Goal: Information Seeking & Learning: Learn about a topic

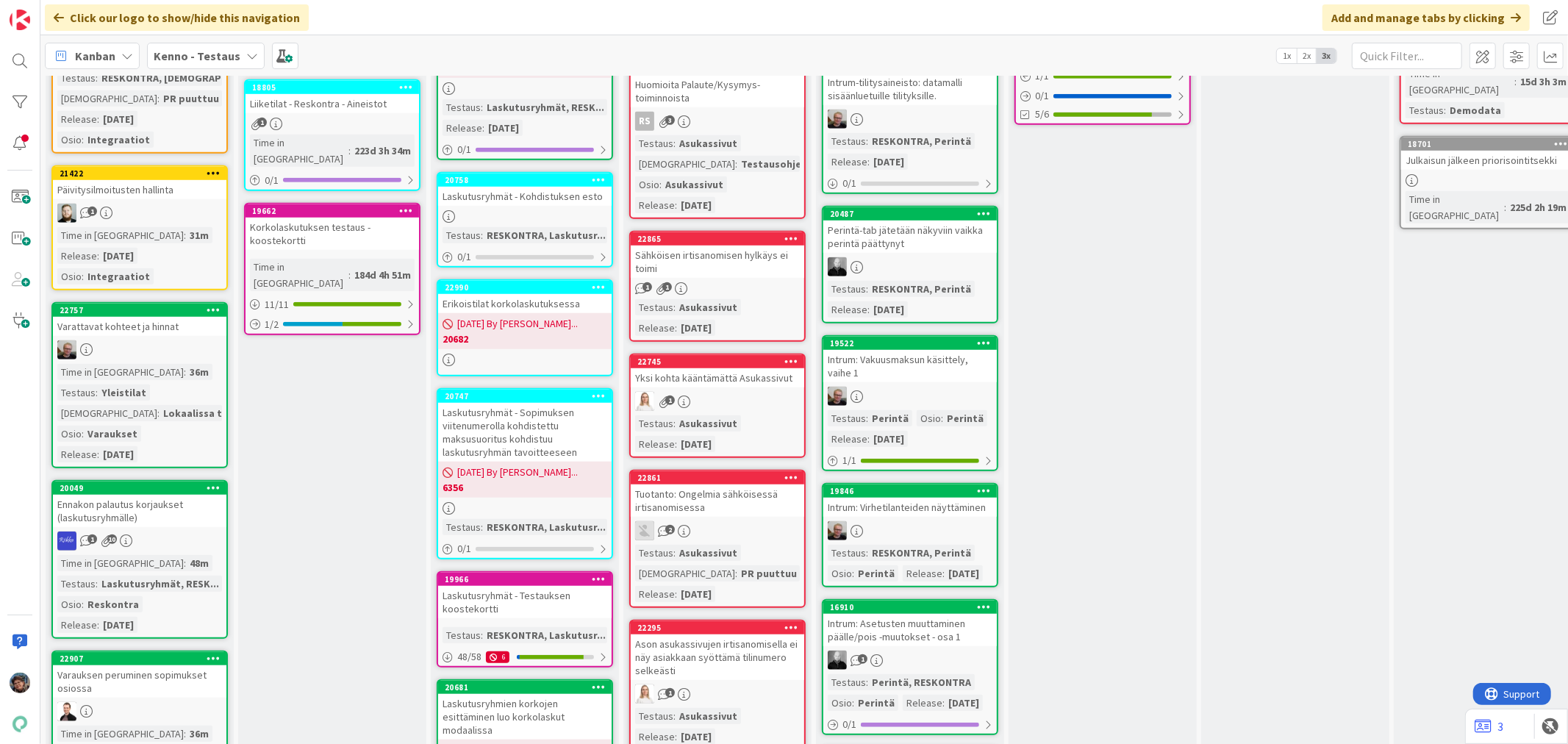
scroll to position [980, 0]
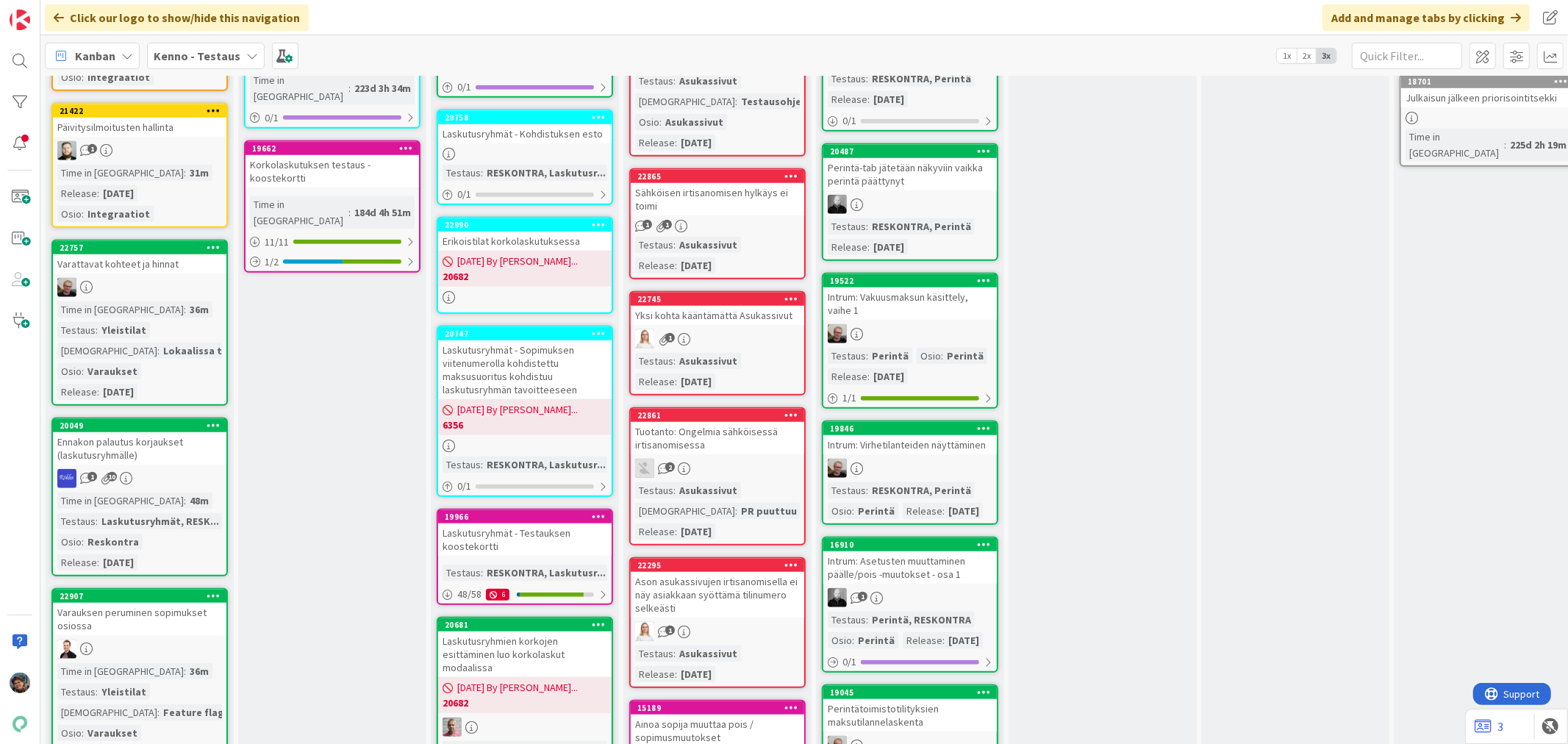
click at [744, 336] on div "1" at bounding box center [717, 339] width 174 height 19
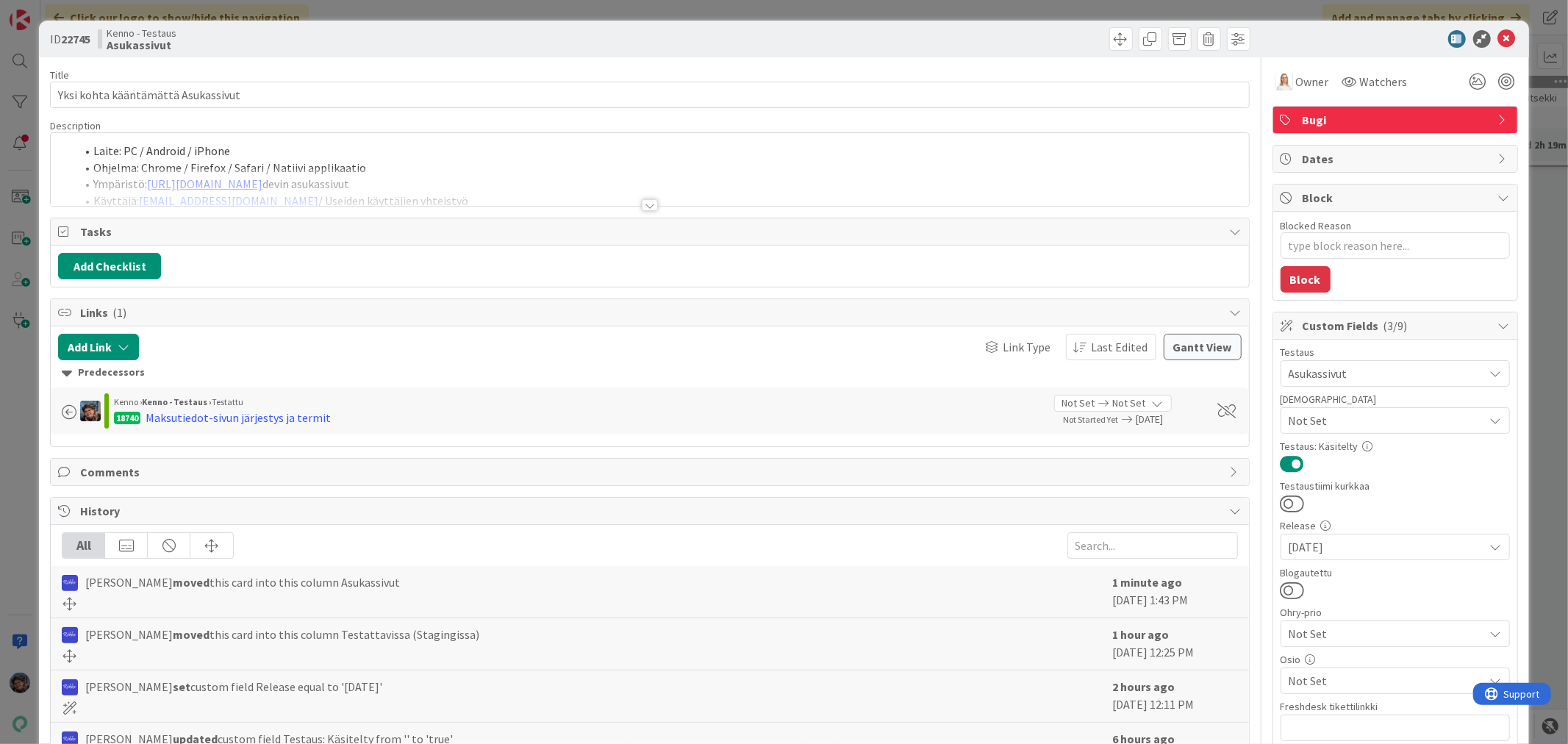
click at [641, 202] on div at bounding box center [649, 205] width 16 height 12
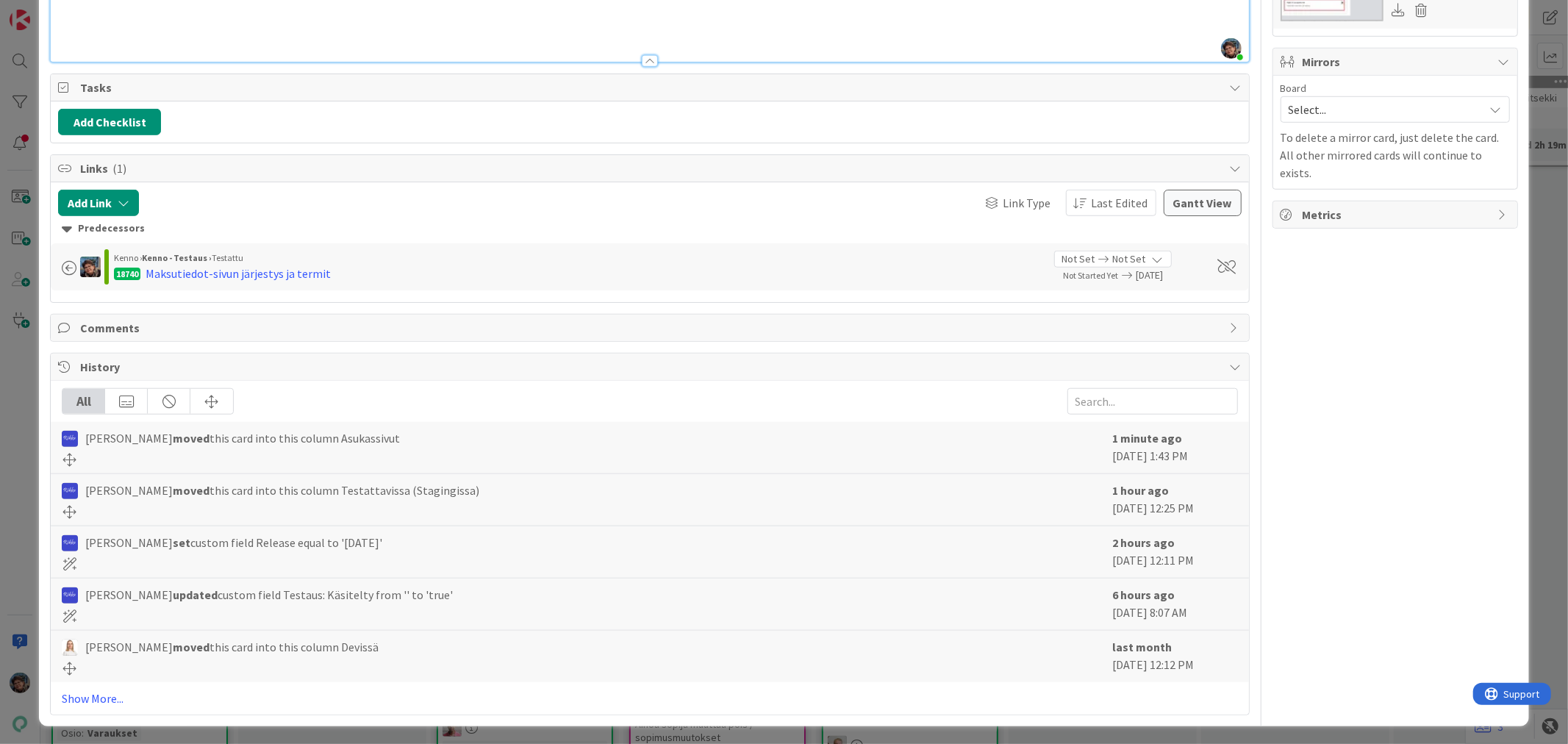
scroll to position [921, 0]
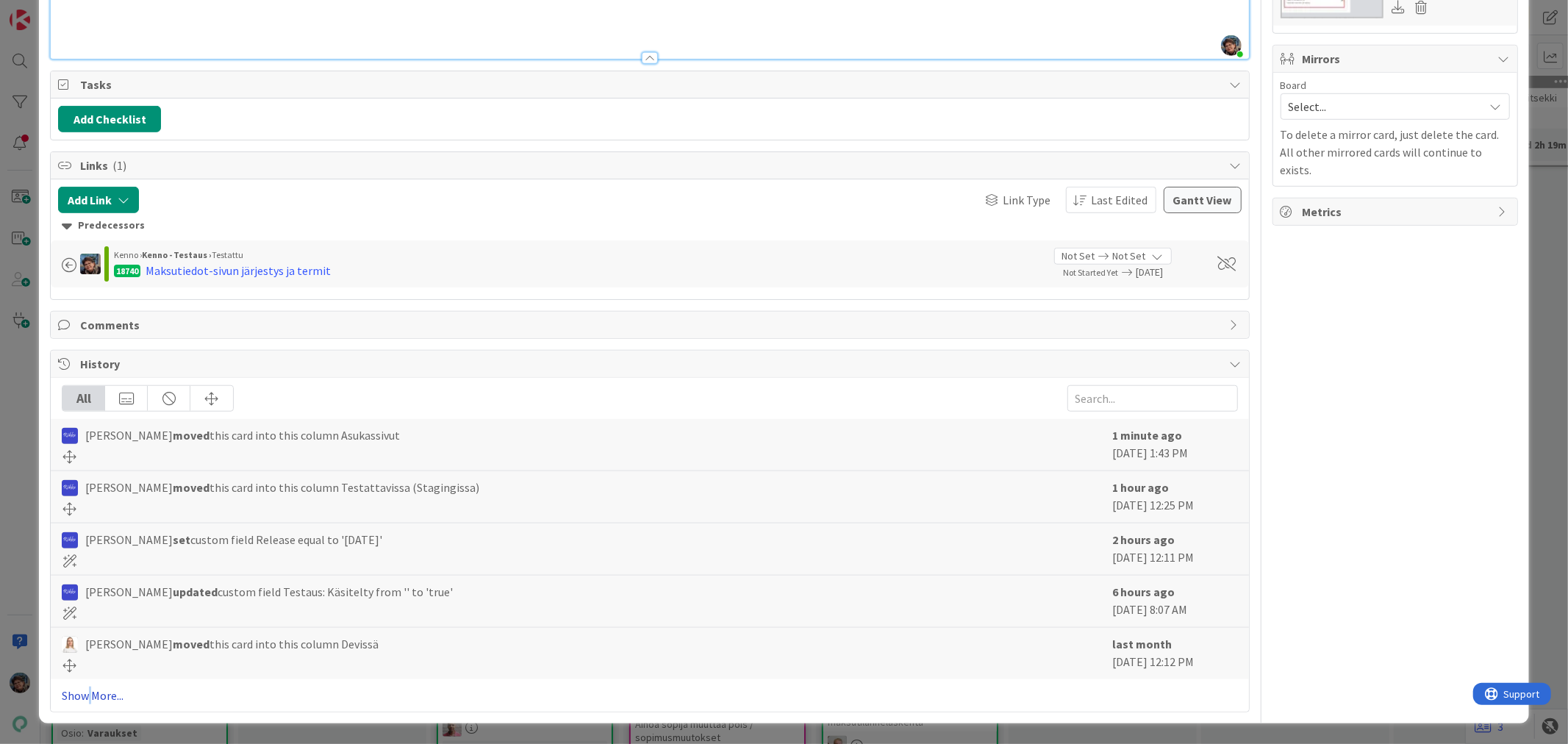
click at [91, 698] on link "Show More..." at bounding box center [649, 695] width 1175 height 18
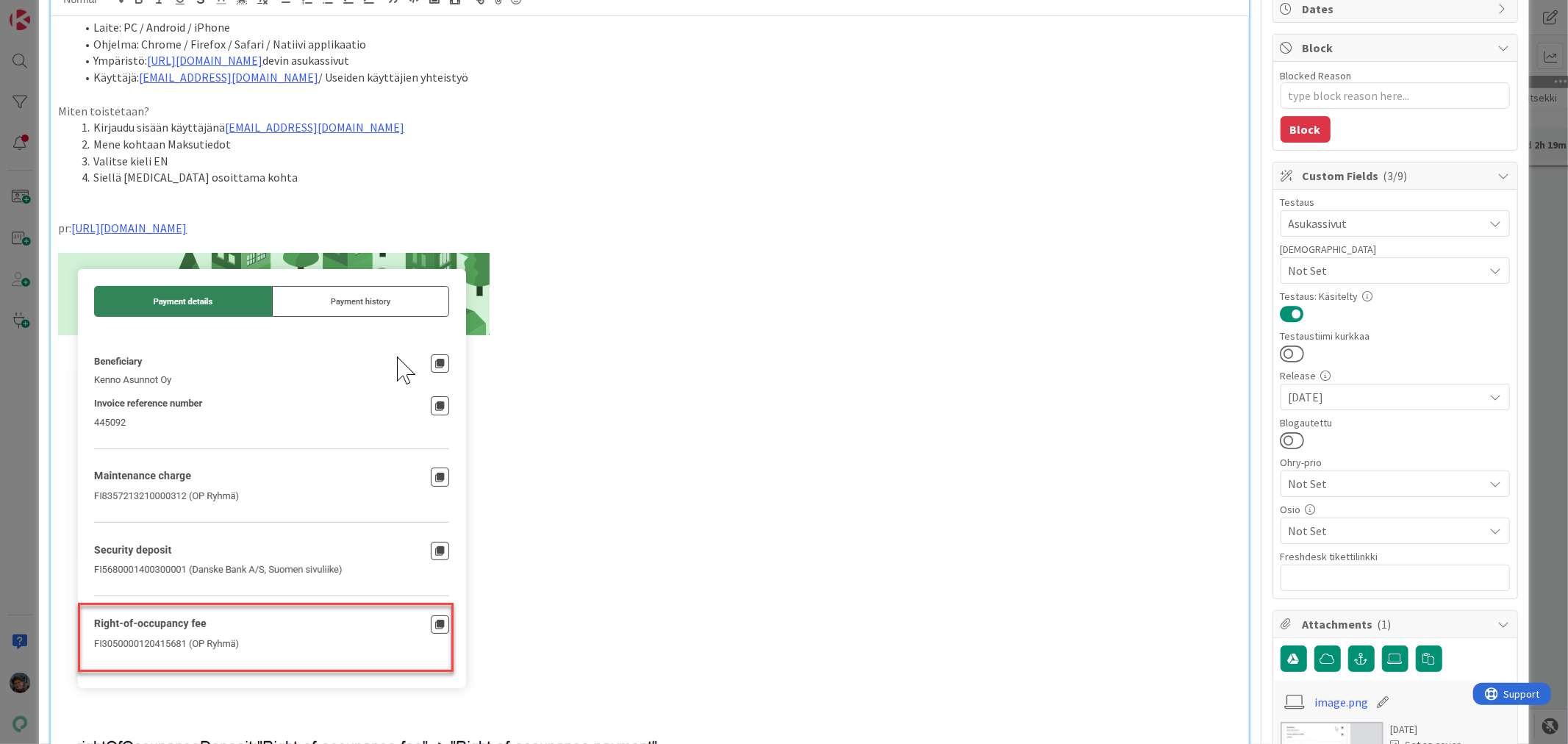
scroll to position [150, 0]
click at [743, 108] on p "Miten toistetaan?" at bounding box center [649, 112] width 1183 height 17
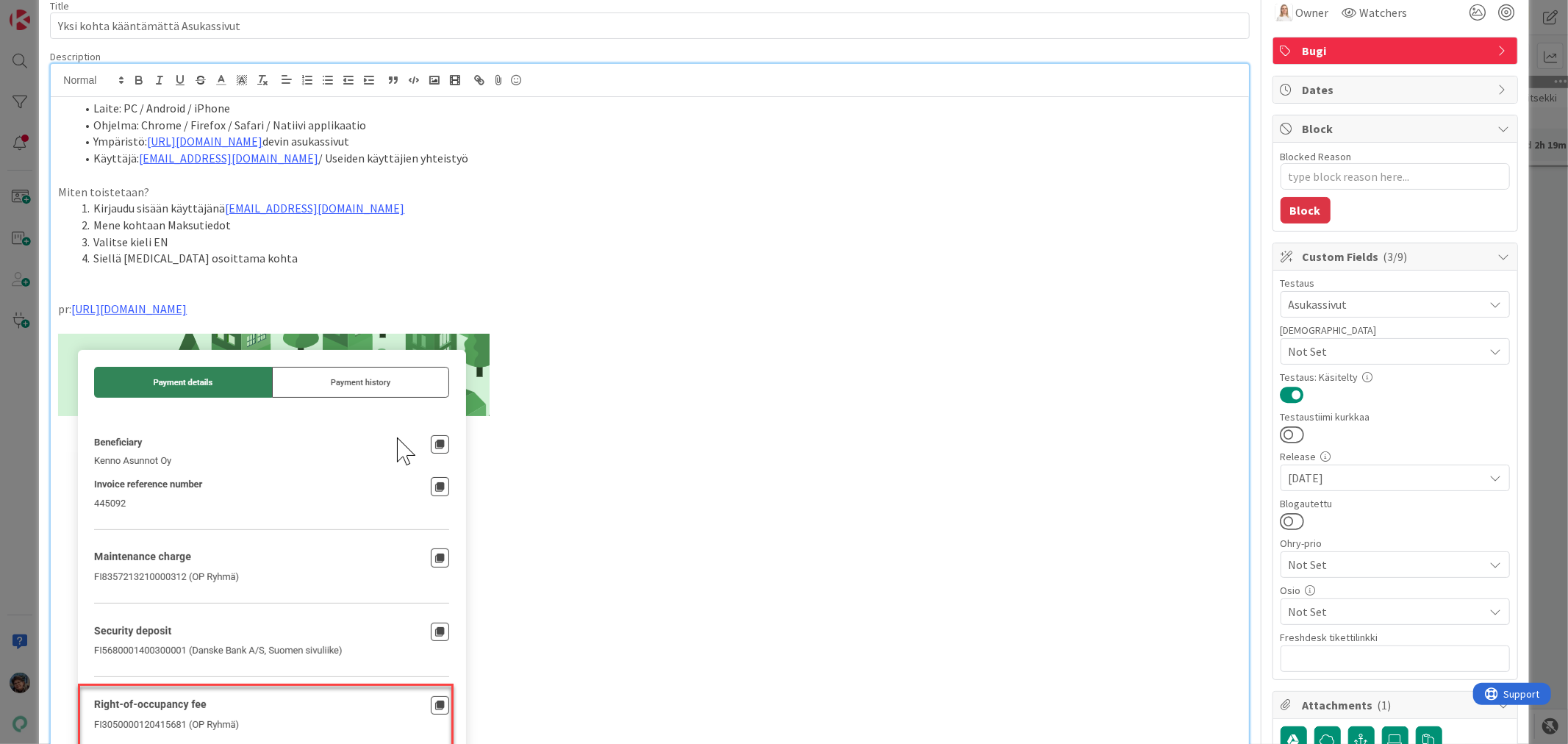
scroll to position [0, 0]
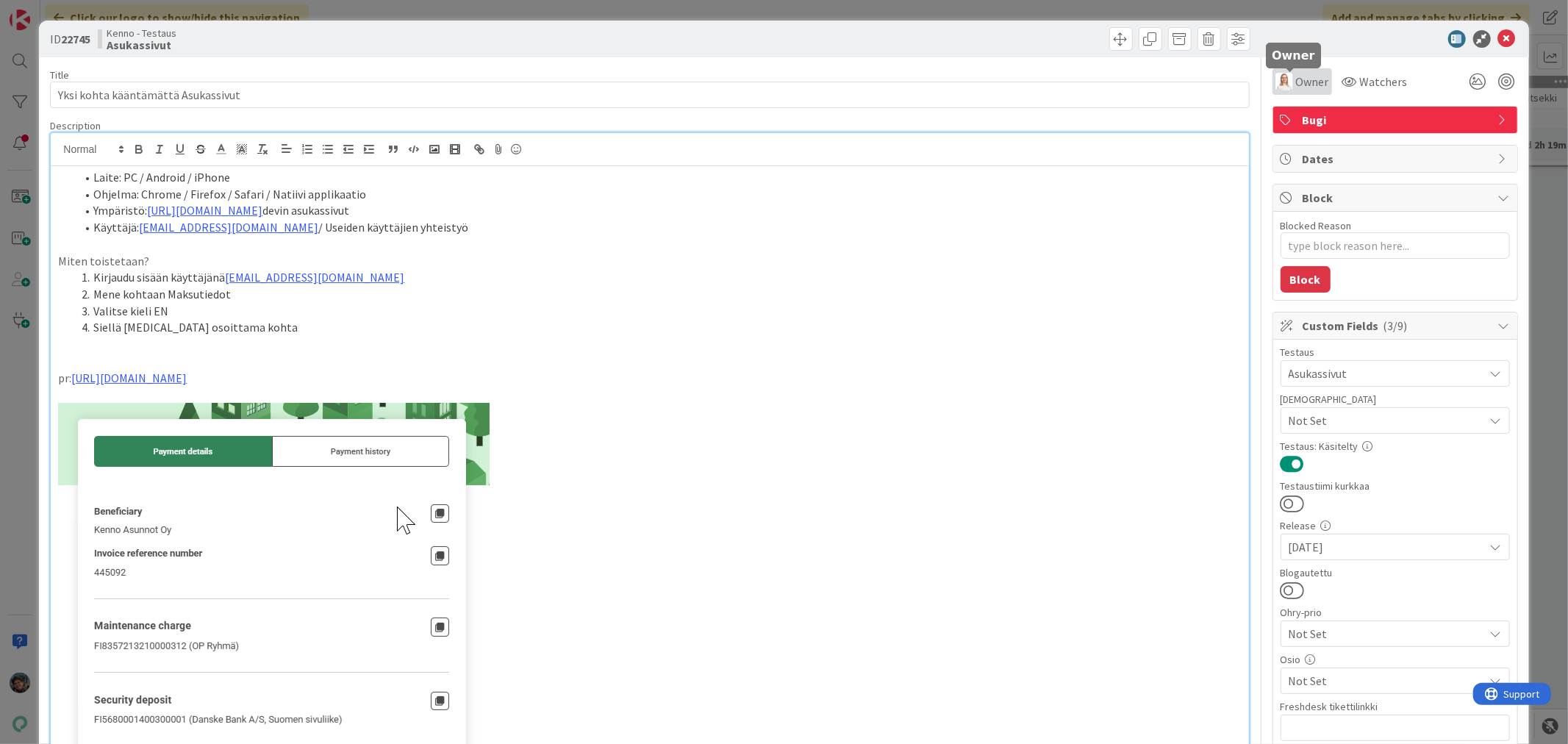
click at [1296, 81] on span "Owner" at bounding box center [1312, 81] width 33 height 18
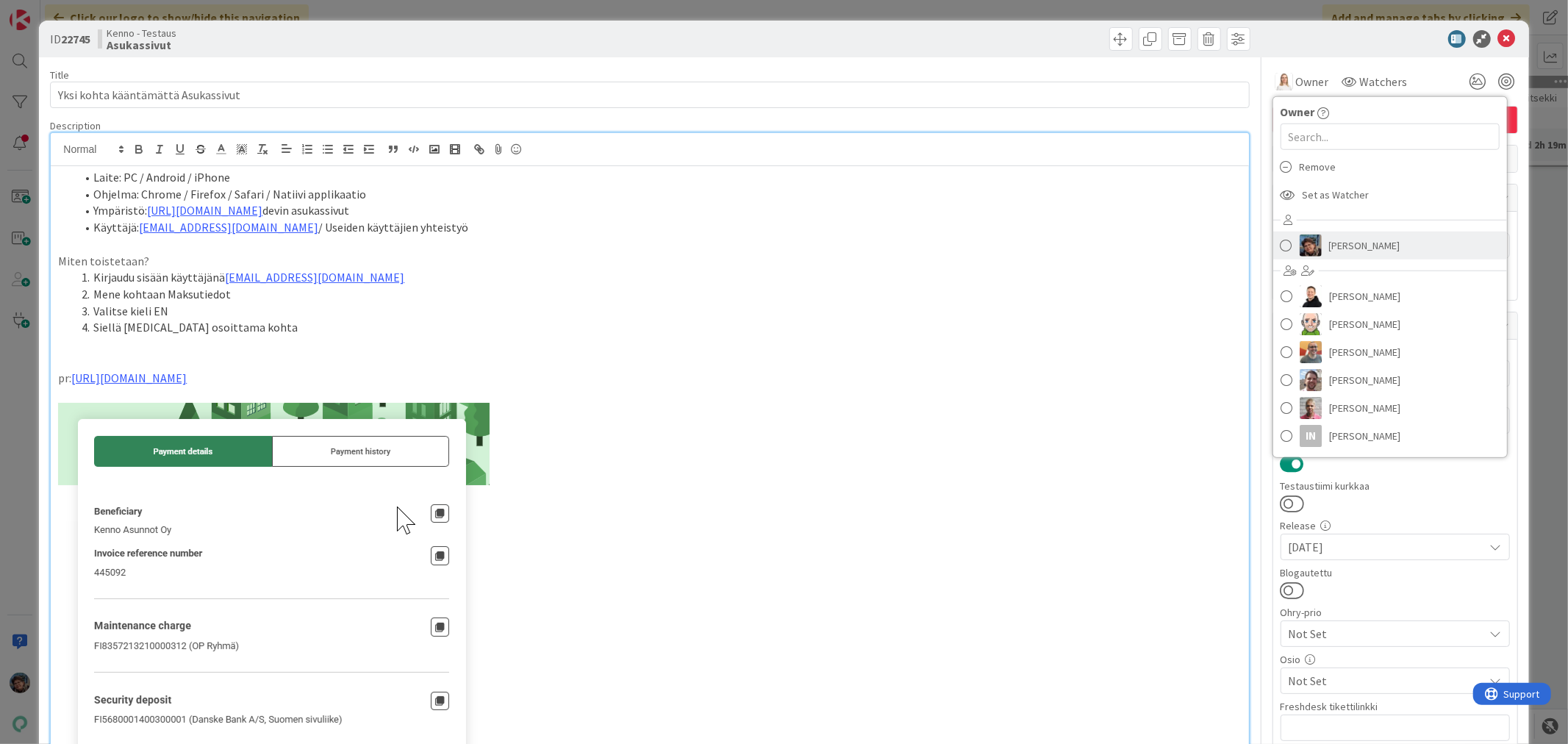
click at [1300, 239] on img at bounding box center [1311, 246] width 22 height 22
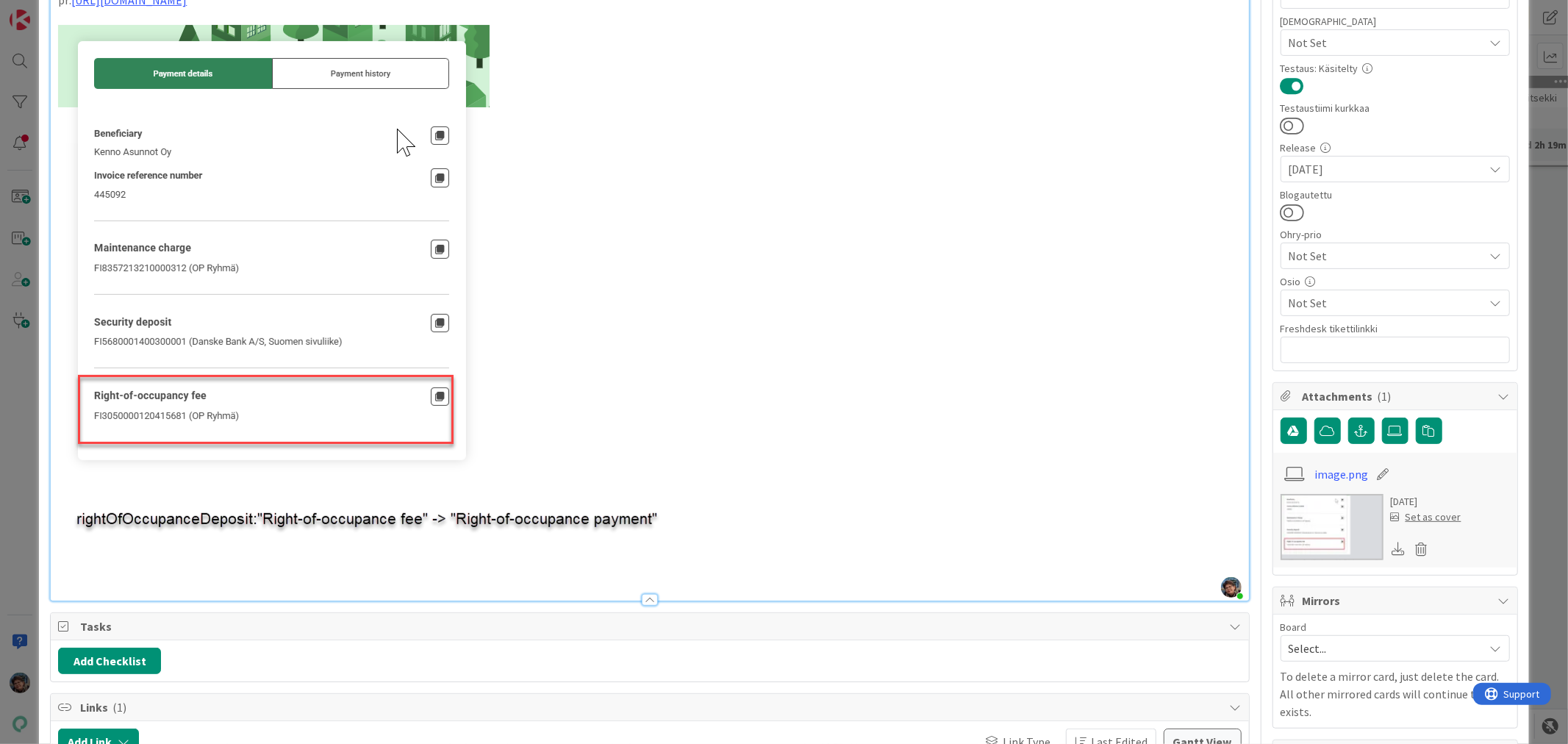
scroll to position [408, 0]
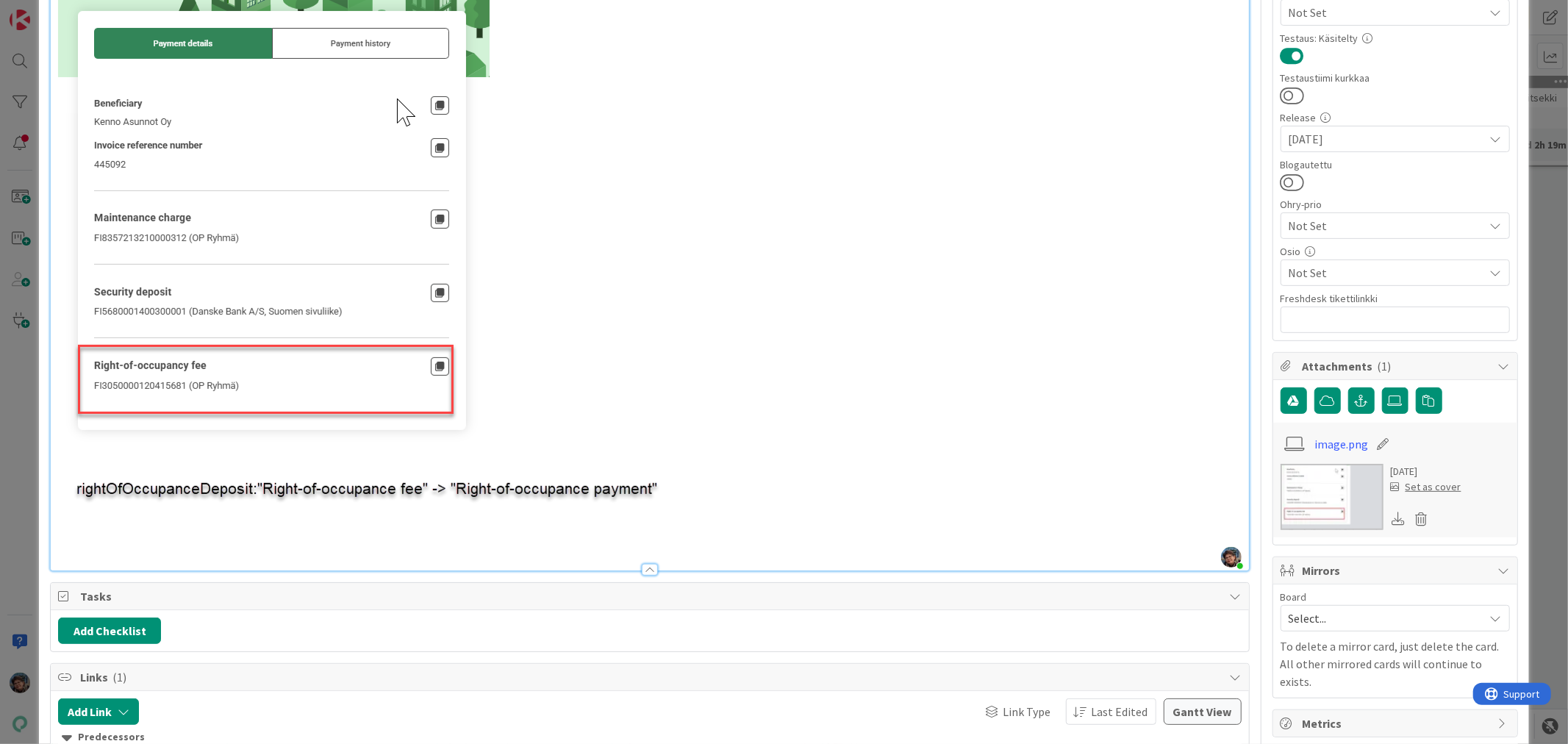
click at [682, 489] on img at bounding box center [374, 275] width 633 height 561
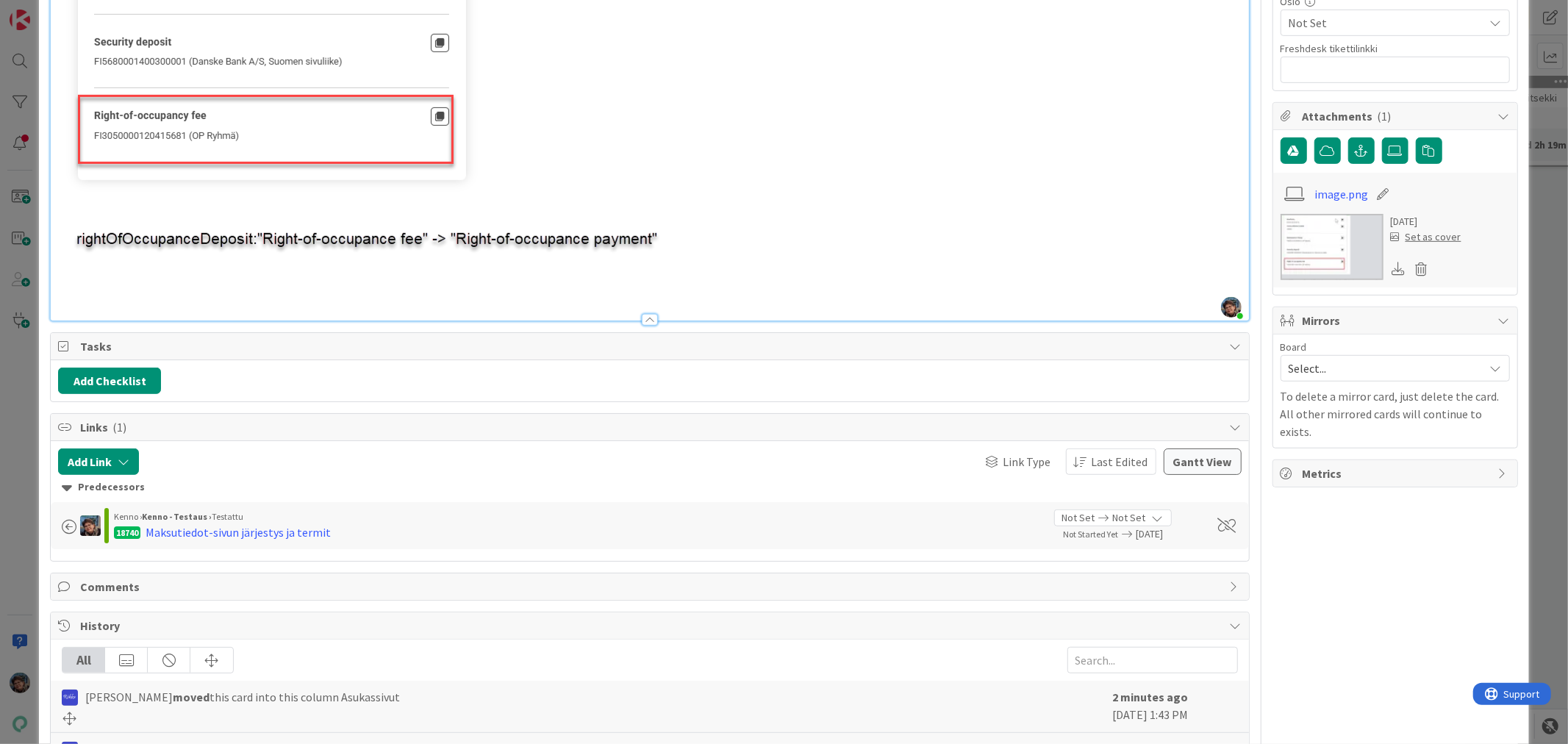
scroll to position [653, 0]
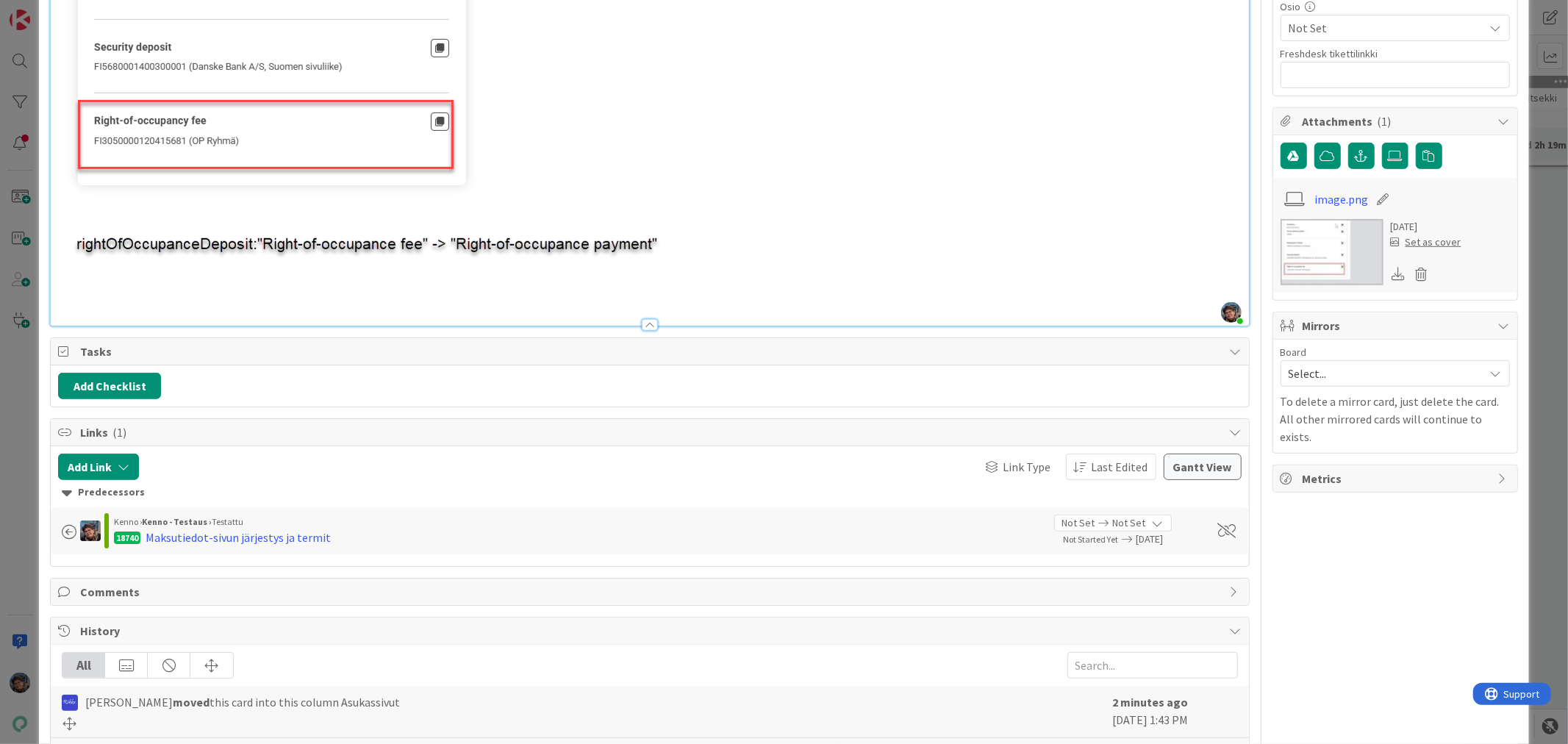
click at [122, 282] on img at bounding box center [374, 30] width 633 height 561
click at [86, 274] on img at bounding box center [374, 30] width 633 height 561
click at [666, 239] on img at bounding box center [374, 30] width 633 height 561
click at [446, 103] on img at bounding box center [374, 30] width 633 height 561
click at [620, 232] on img at bounding box center [374, 30] width 633 height 561
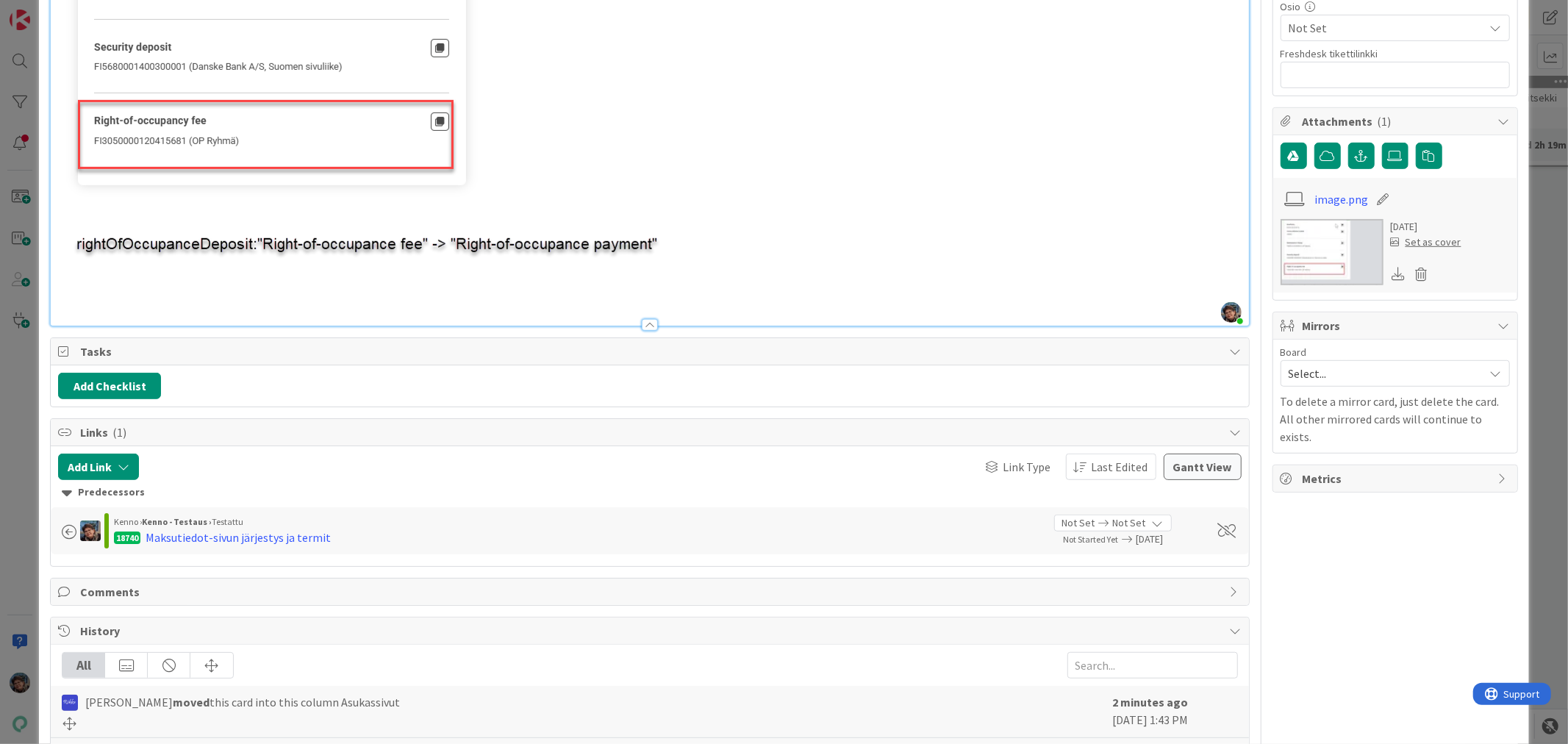
drag, startPoint x: 722, startPoint y: 253, endPoint x: 670, endPoint y: 253, distance: 52.0
click at [721, 253] on p at bounding box center [649, 30] width 1183 height 561
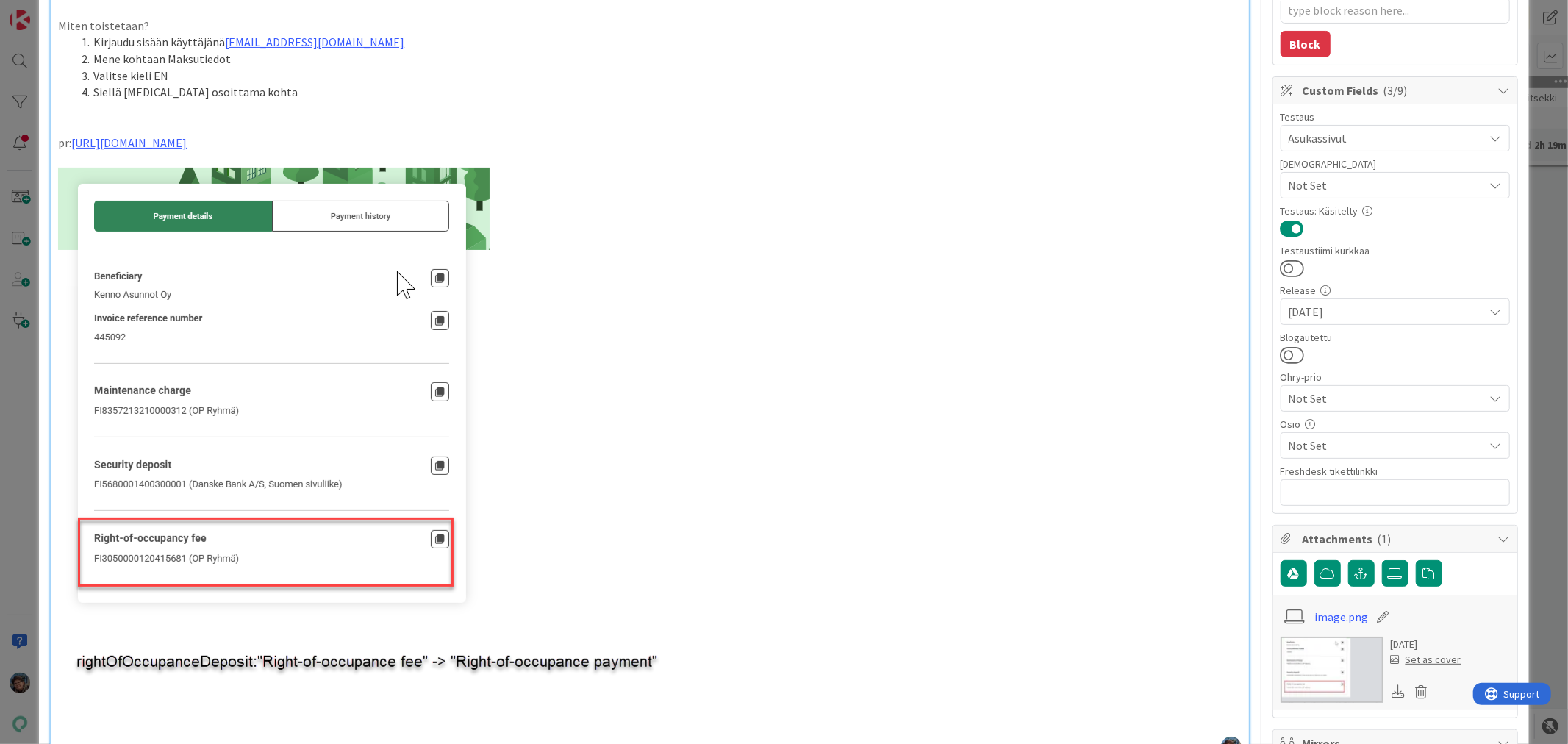
scroll to position [253, 0]
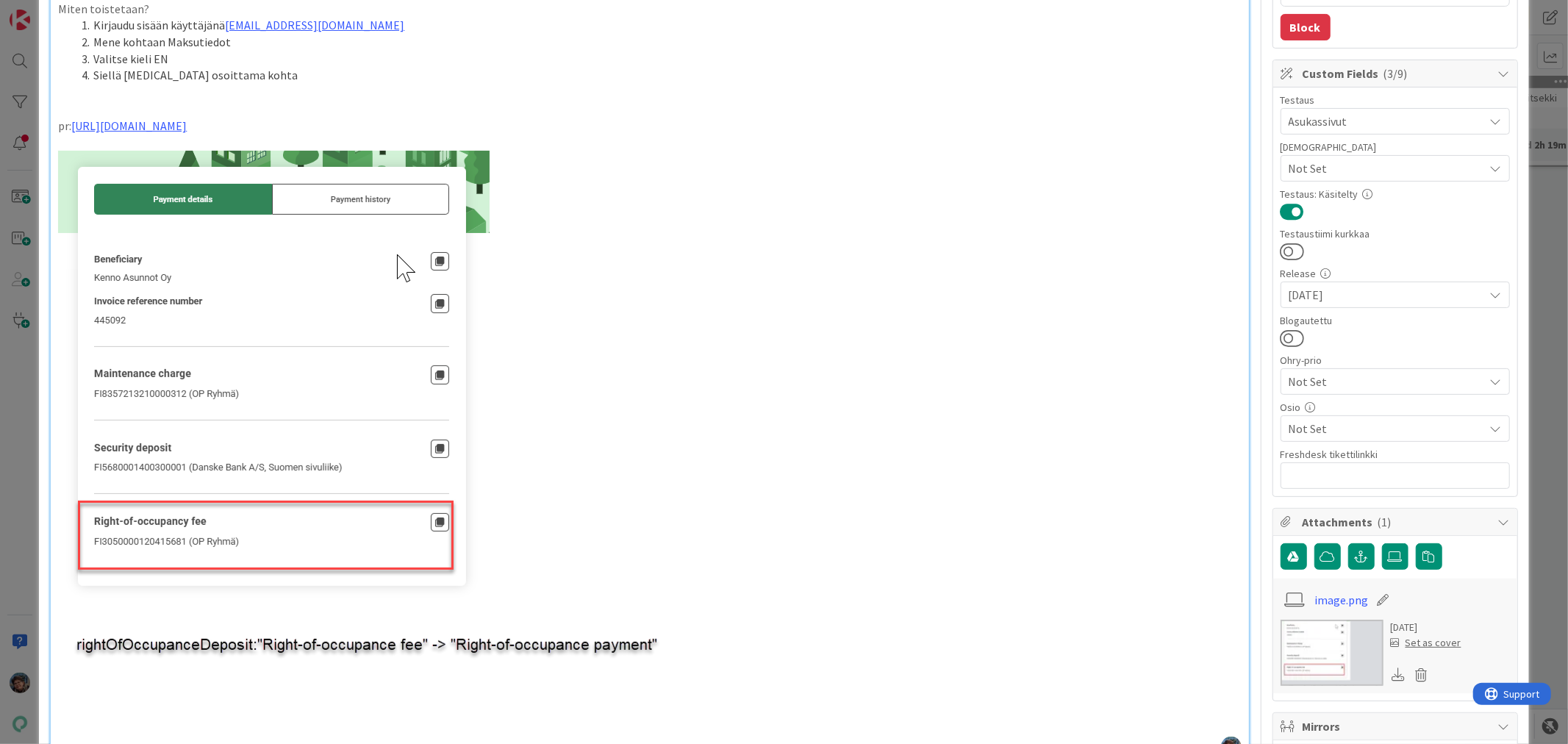
type textarea "x"
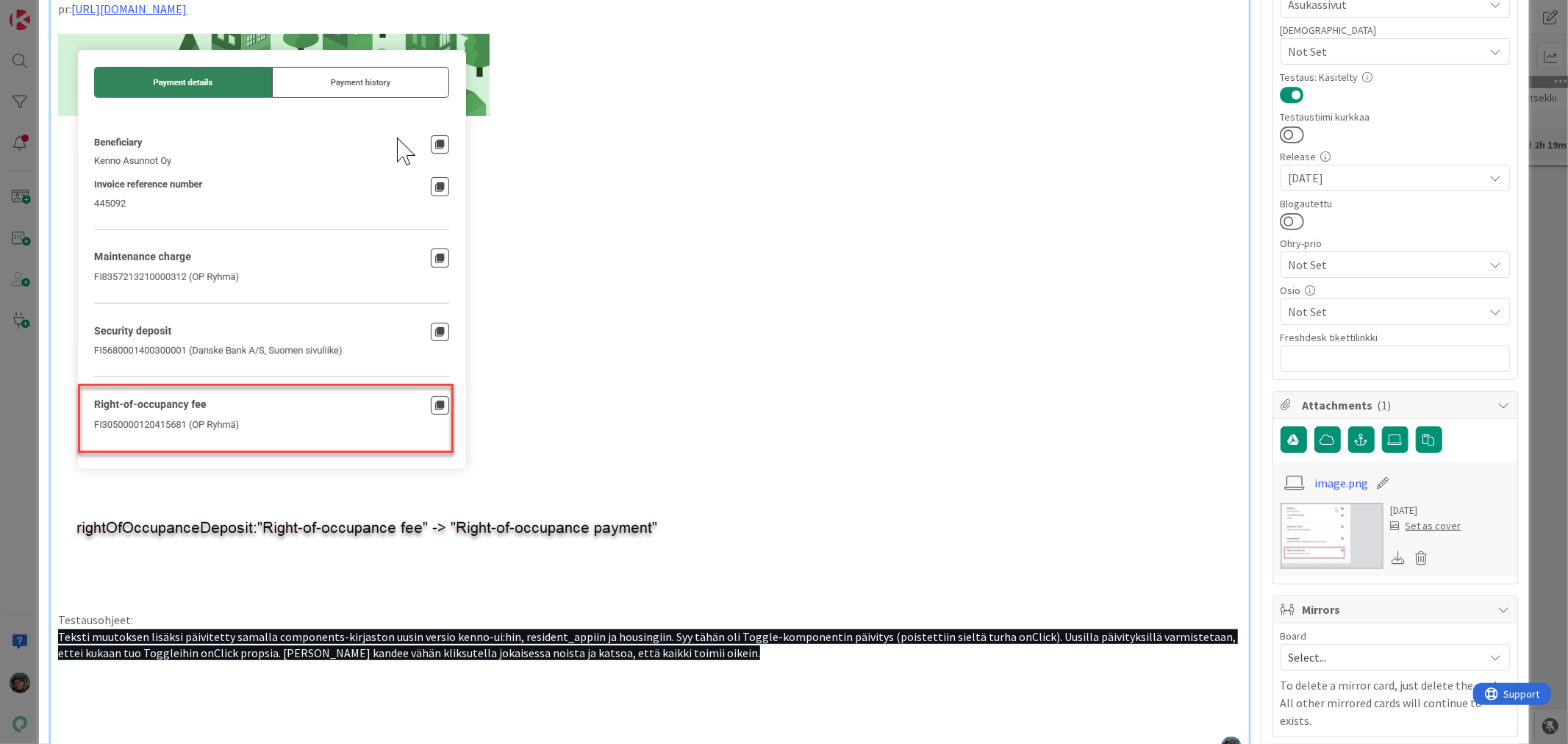
scroll to position [385, 0]
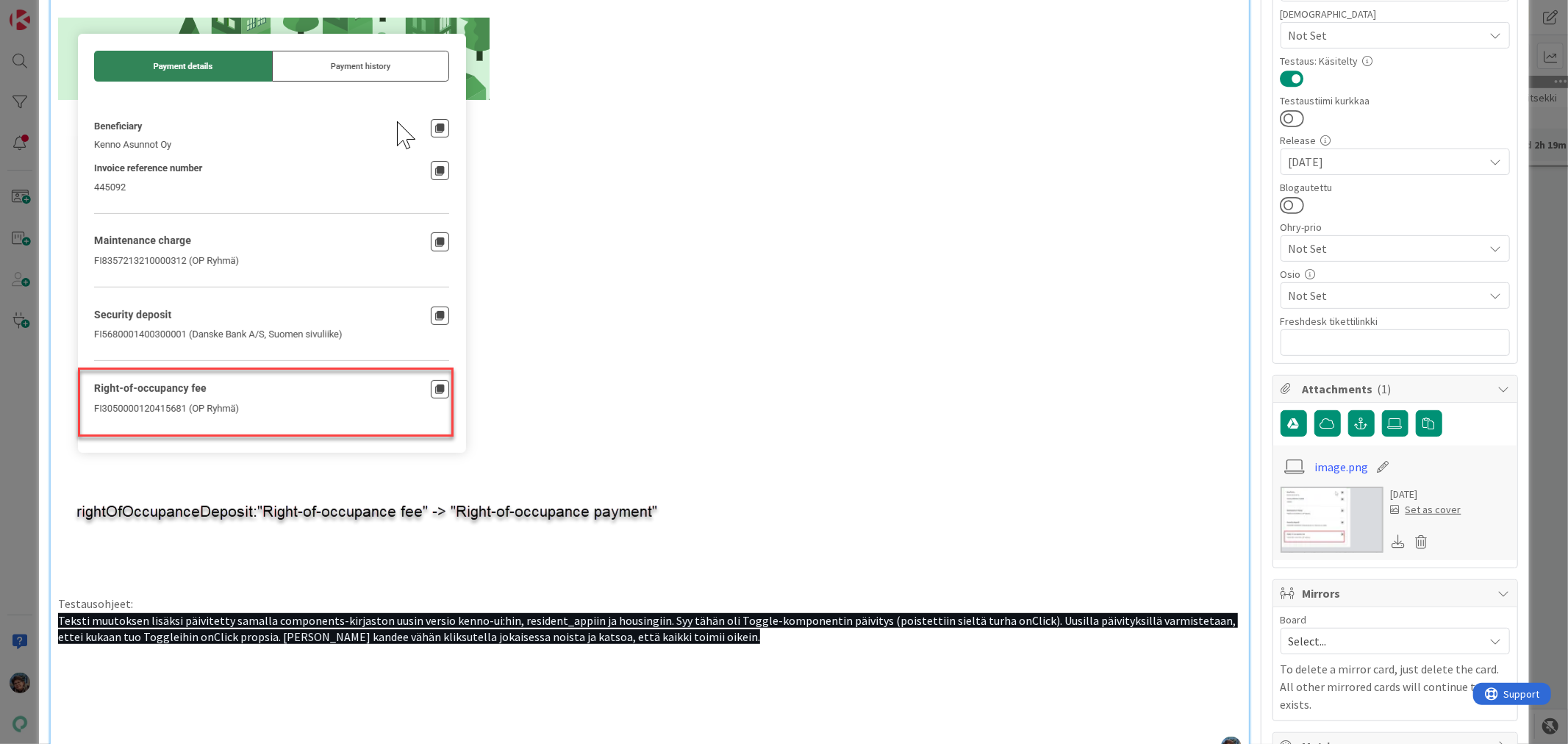
click at [353, 487] on img at bounding box center [374, 298] width 633 height 561
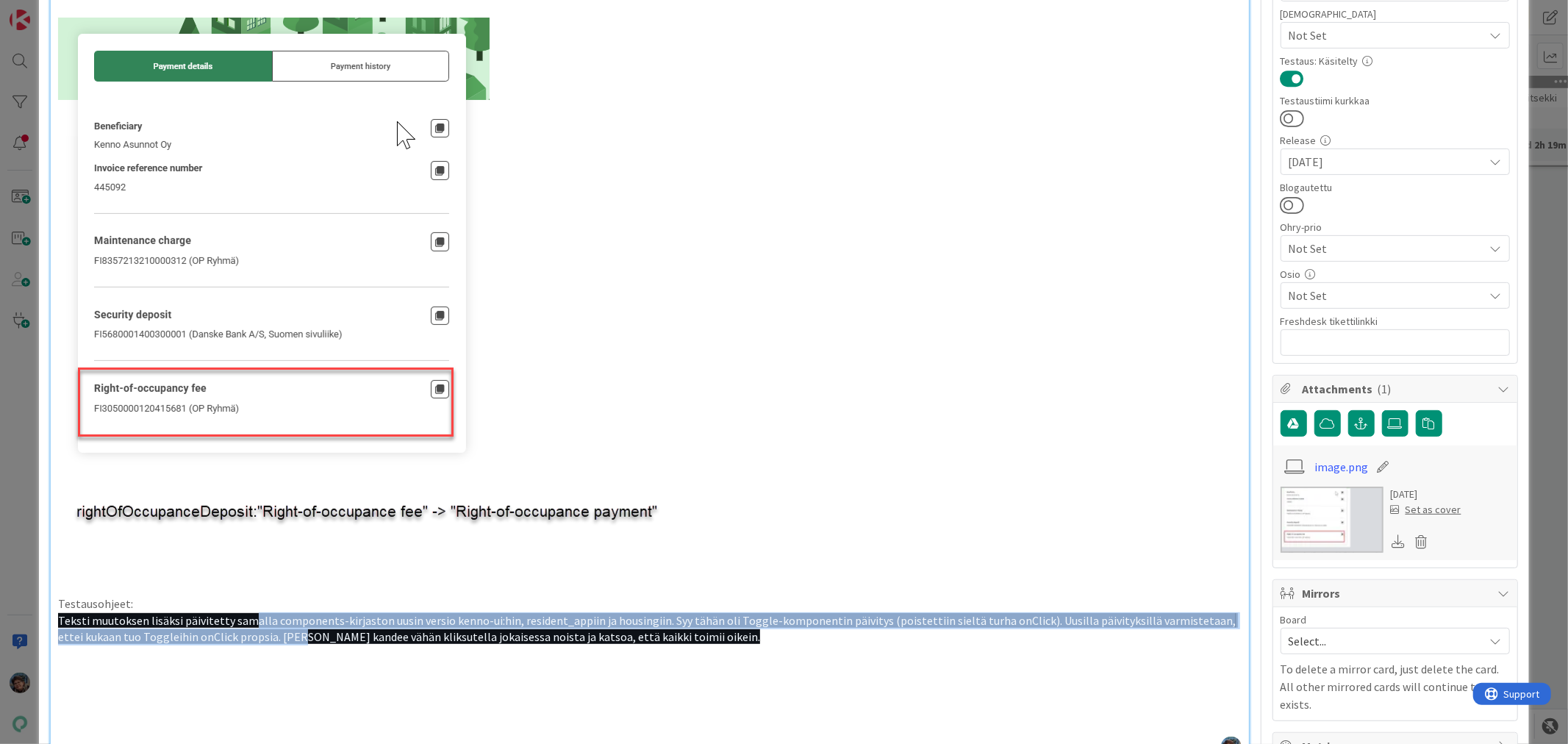
drag, startPoint x: 251, startPoint y: 622, endPoint x: 284, endPoint y: 640, distance: 37.6
click at [281, 640] on span "Teksti muutoksen lisäksi päivitetty samalla components-kirjaston uusin versio k…" at bounding box center [648, 629] width 1180 height 32
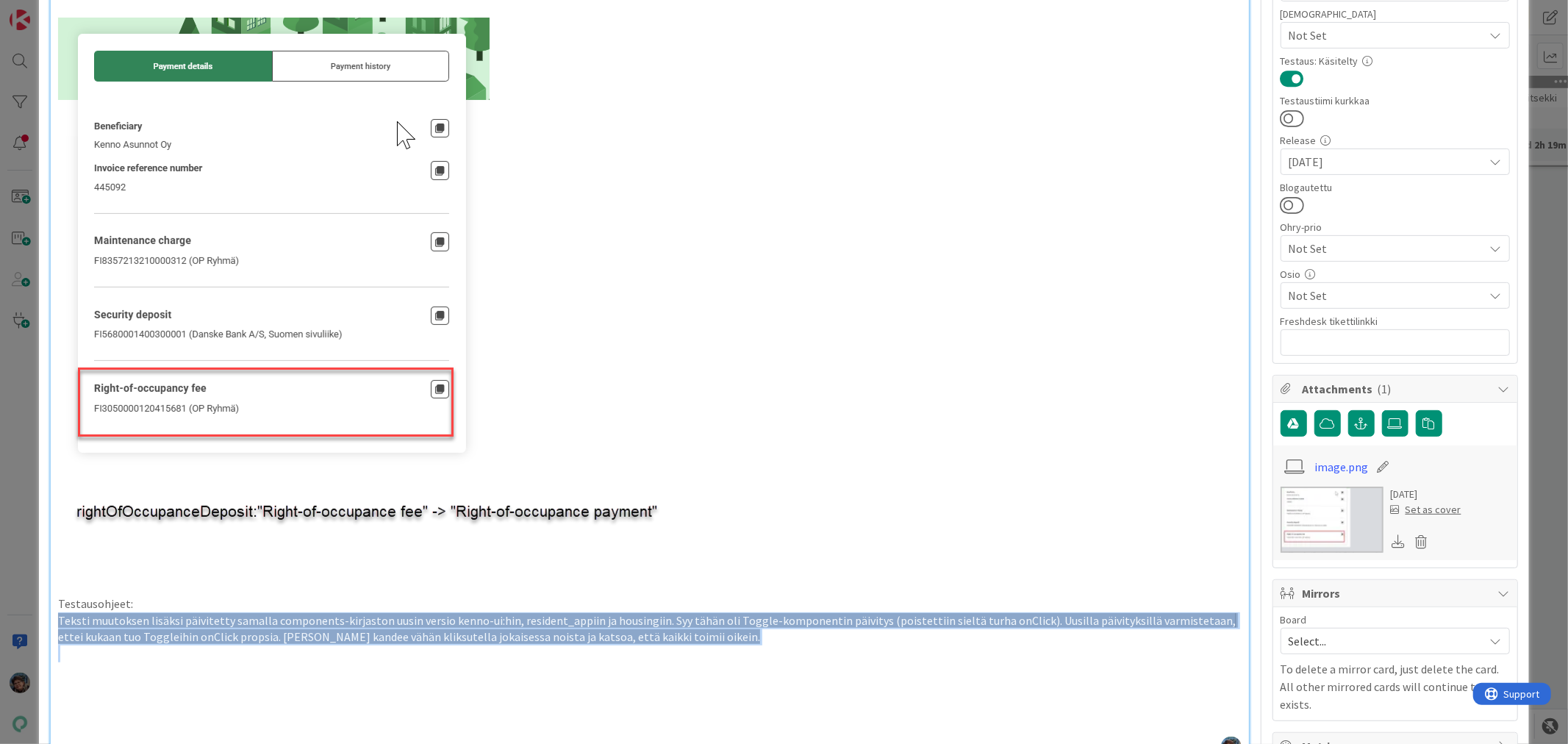
drag, startPoint x: 667, startPoint y: 645, endPoint x: 55, endPoint y: 620, distance: 612.5
click at [55, 620] on div "Laite: PC / Android / iPhone Ohjelma: Chrome / Firefox / Safari / Natiivi appli…" at bounding box center [649, 270] width 1198 height 980
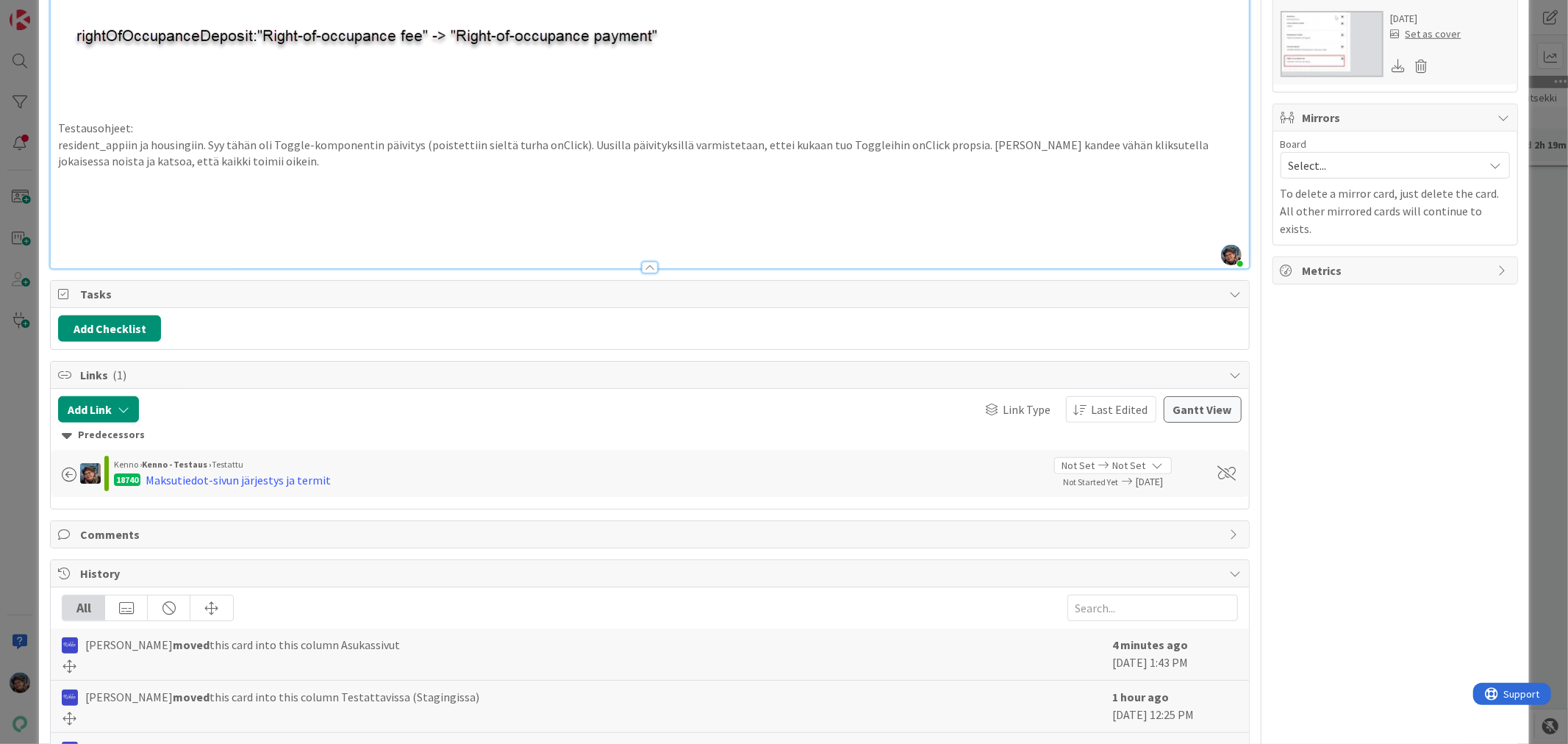
scroll to position [794, 0]
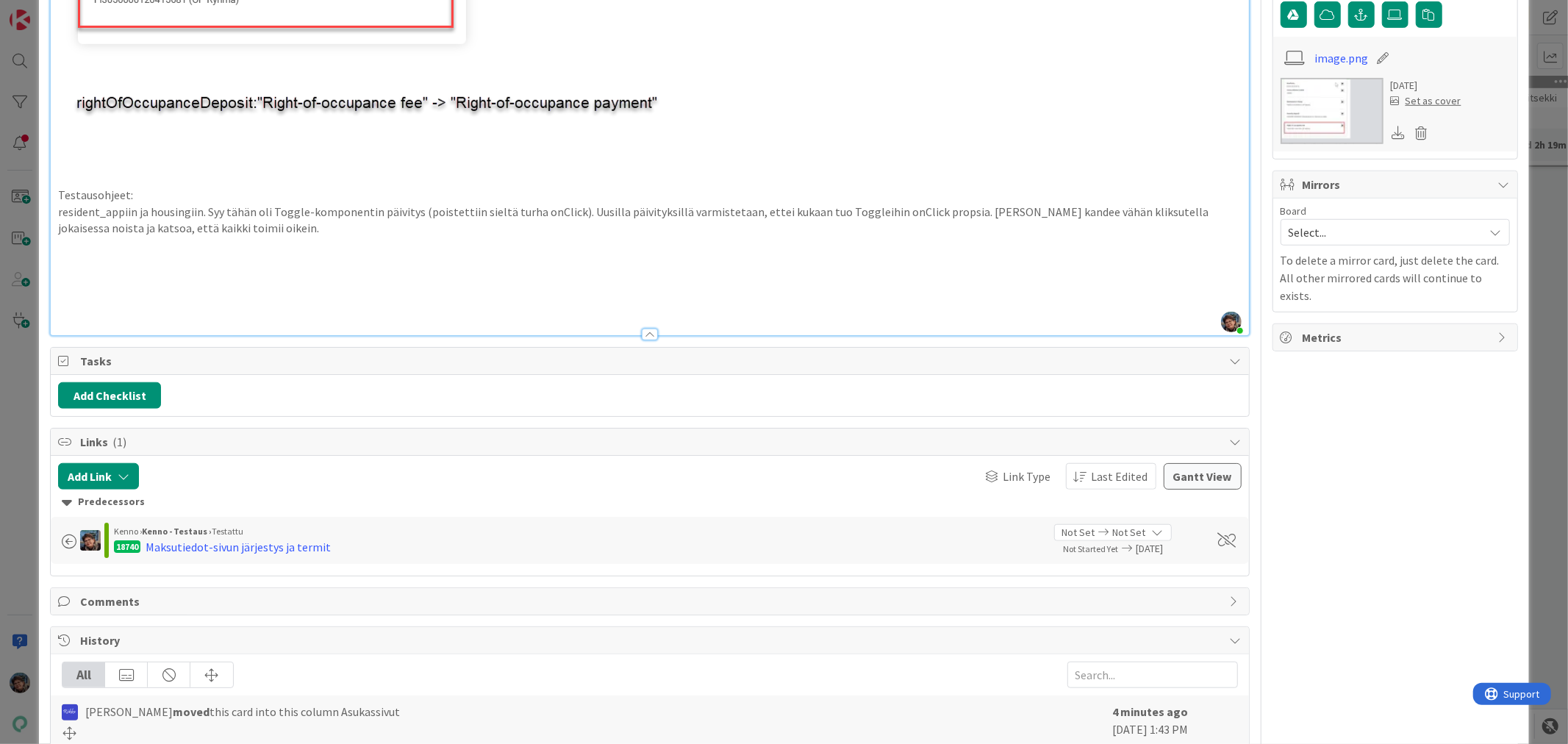
click at [81, 267] on p at bounding box center [649, 262] width 1183 height 17
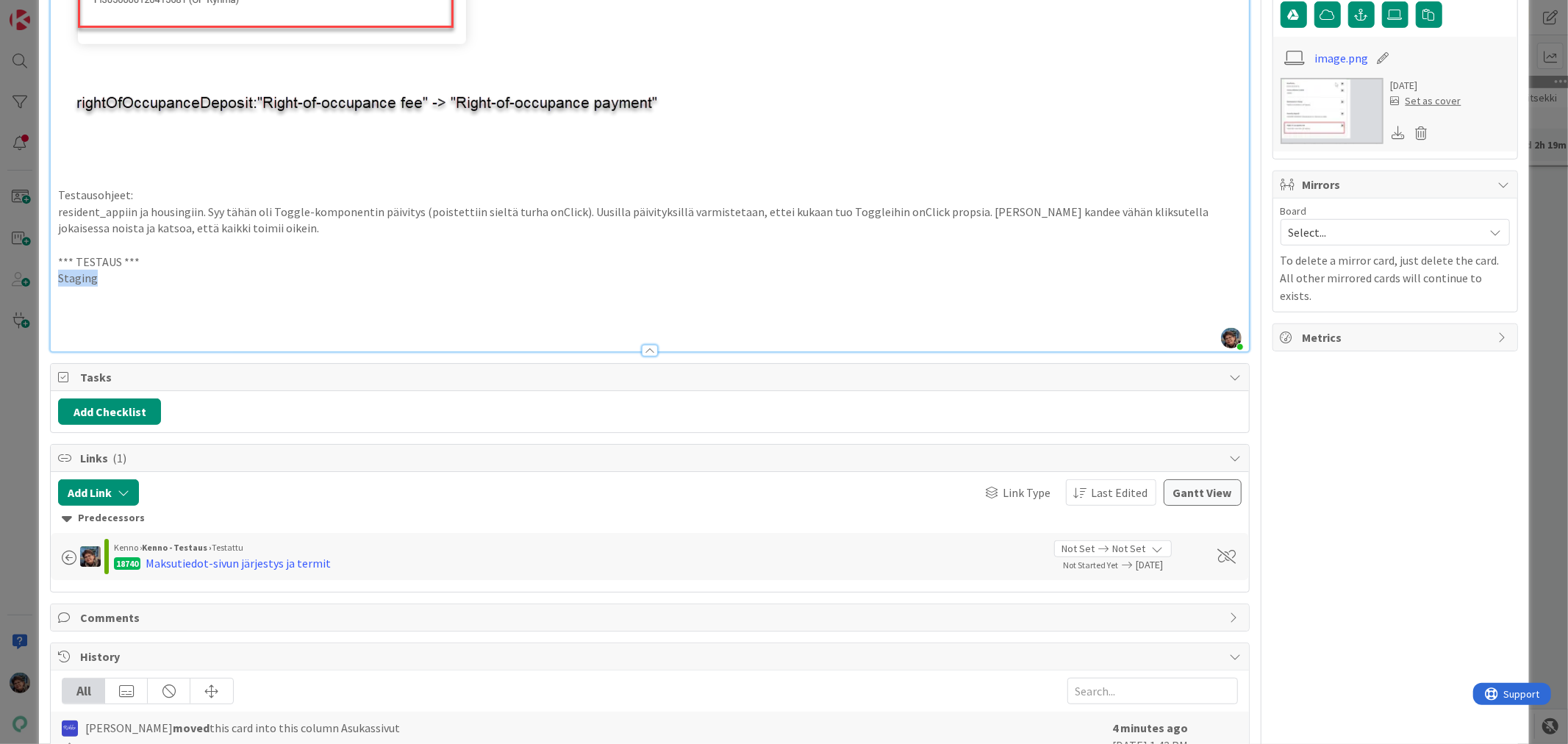
drag, startPoint x: 56, startPoint y: 275, endPoint x: 103, endPoint y: 281, distance: 47.4
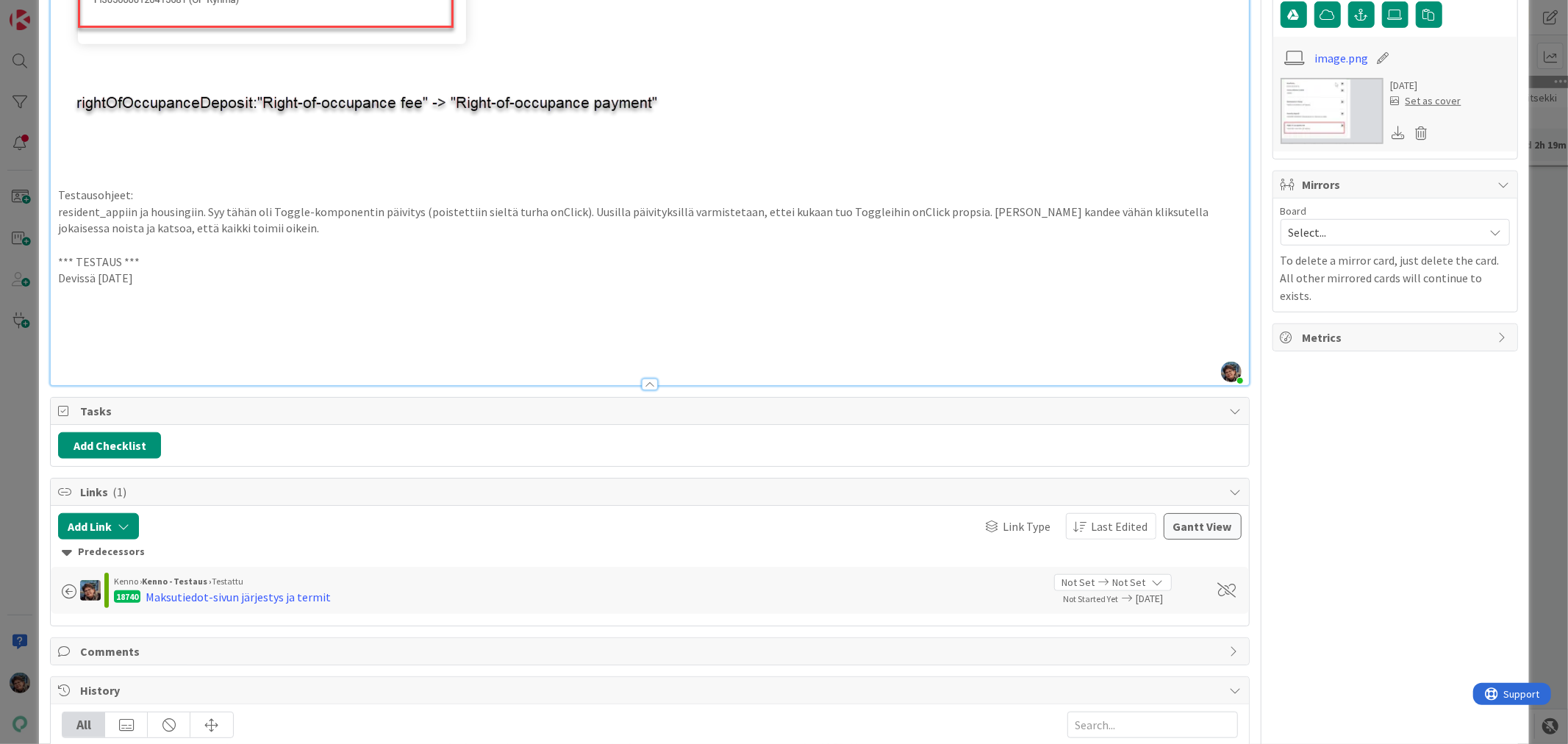
drag, startPoint x: 55, startPoint y: 257, endPoint x: 156, endPoint y: 277, distance: 103.0
click at [67, 310] on p at bounding box center [649, 312] width 1183 height 17
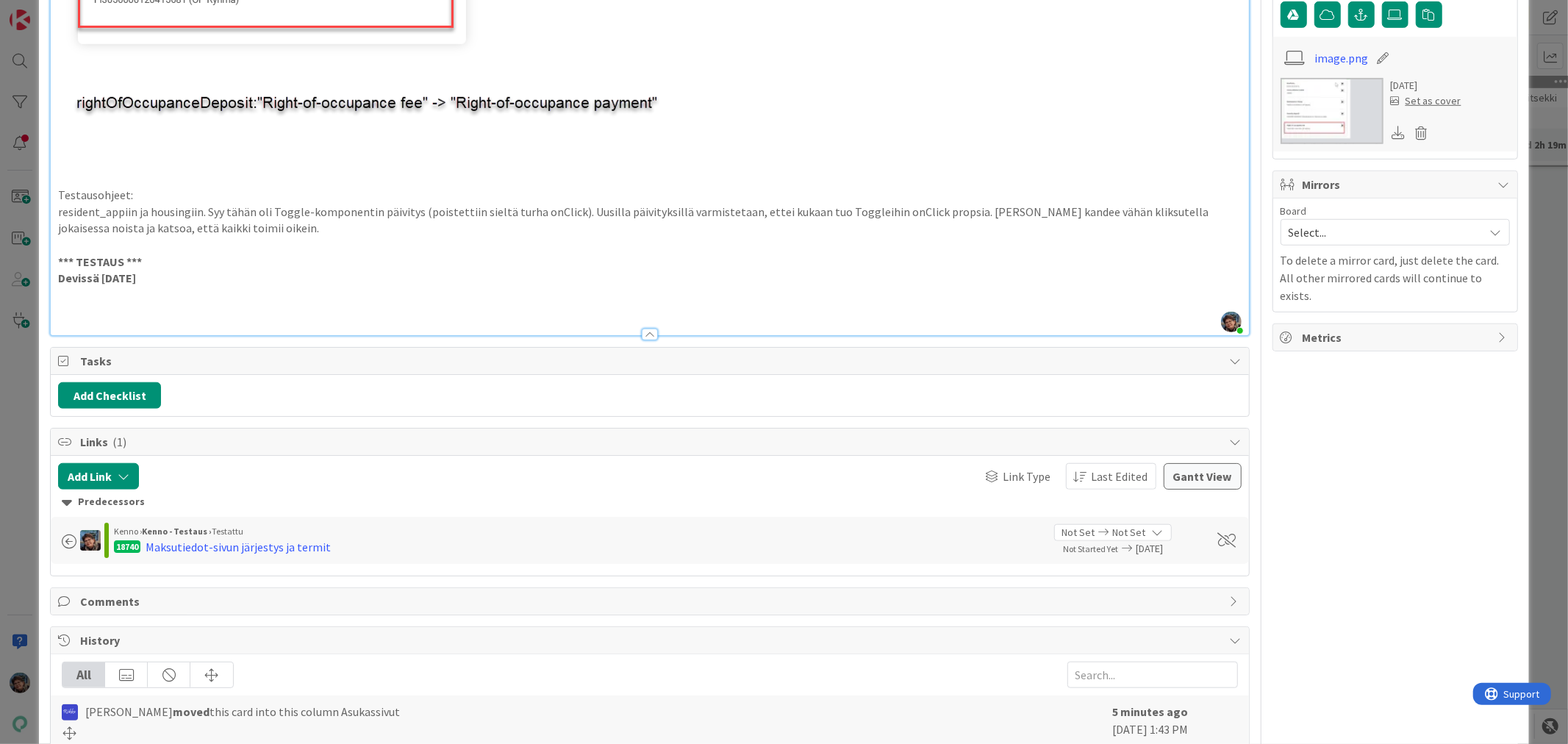
type textarea "x"
